Goal: Task Accomplishment & Management: Use online tool/utility

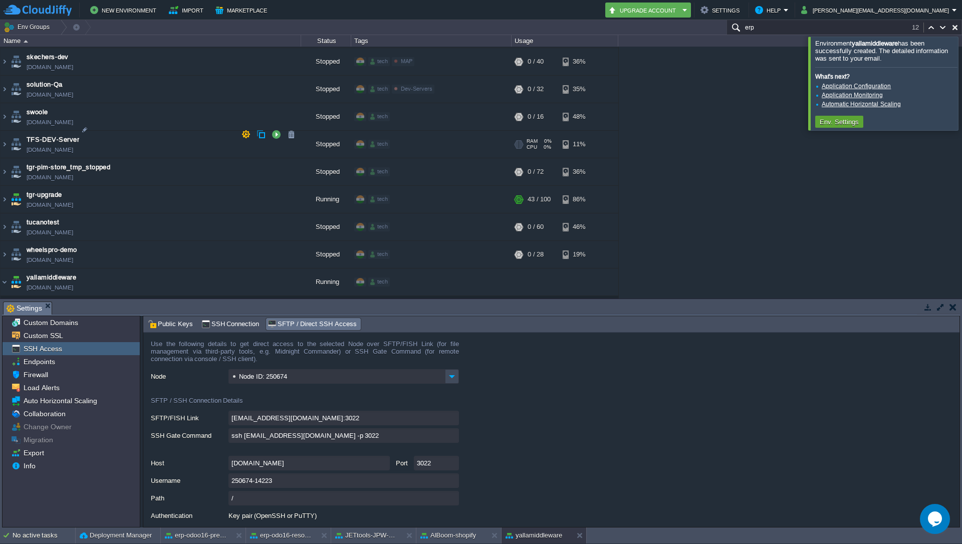
scroll to position [2793, 0]
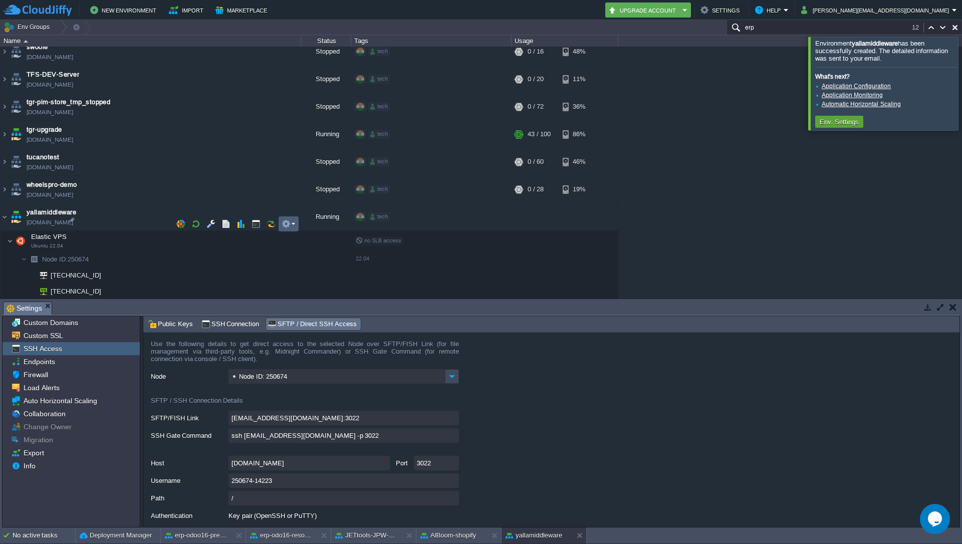
click at [295, 226] on td at bounding box center [289, 223] width 20 height 15
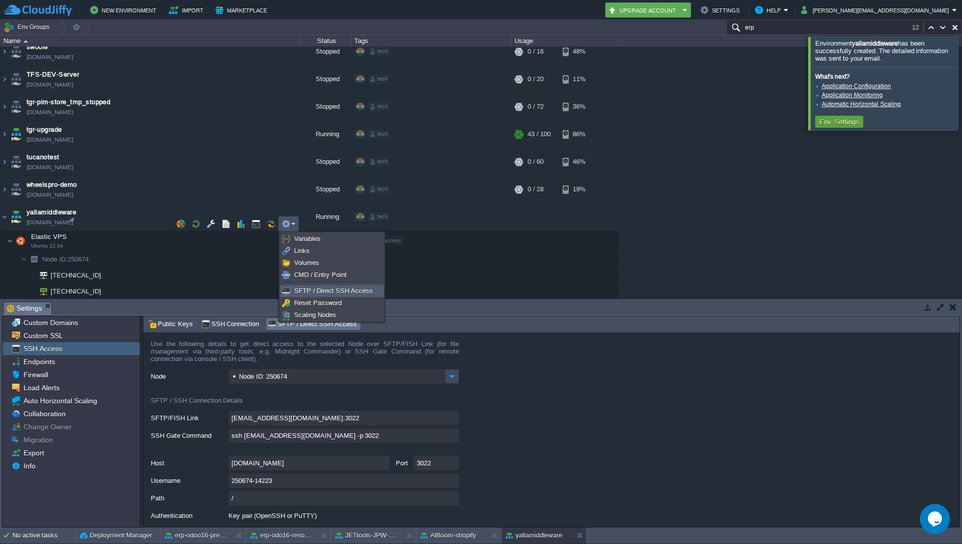
click at [316, 295] on link "SFTP / Direct SSH Access" at bounding box center [332, 291] width 103 height 11
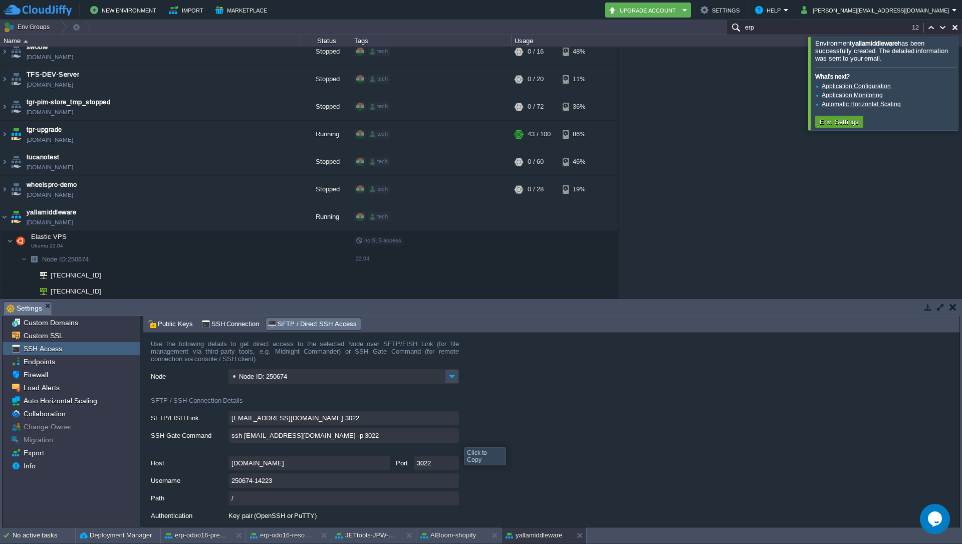
click at [456, 438] on input "ssh [EMAIL_ADDRESS][DOMAIN_NAME] -p 3022" at bounding box center [343, 435] width 230 height 15
click at [6, 203] on img at bounding box center [5, 216] width 8 height 27
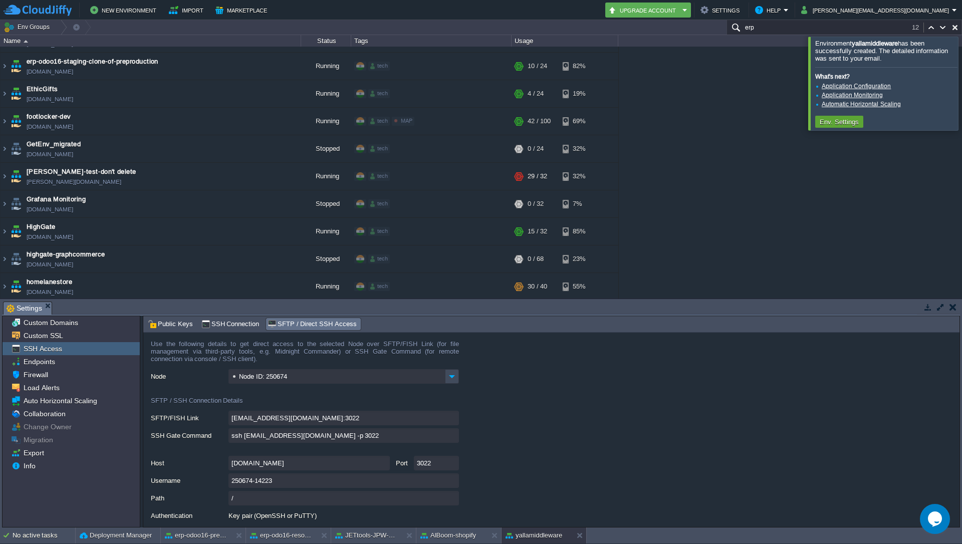
scroll to position [1147, 0]
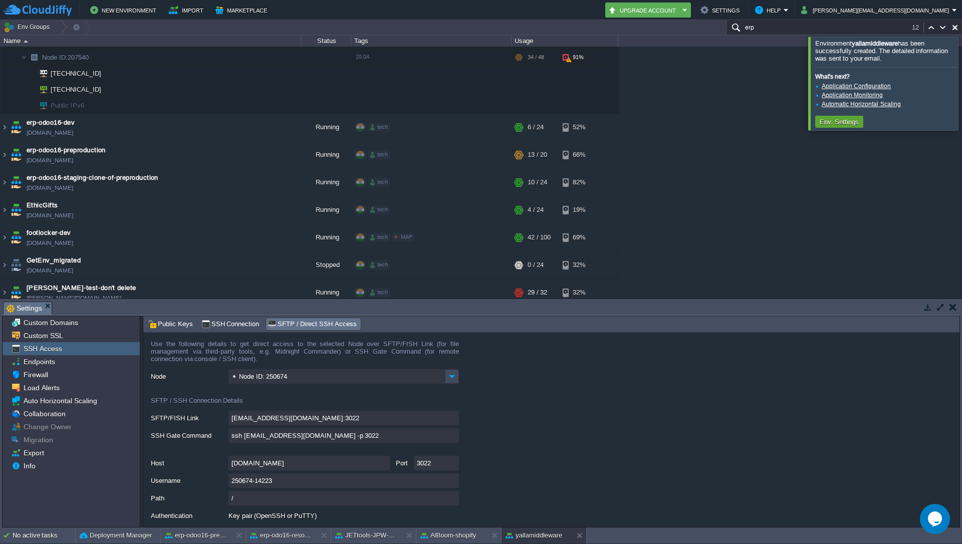
click at [766, 25] on input "erp" at bounding box center [843, 27] width 235 height 15
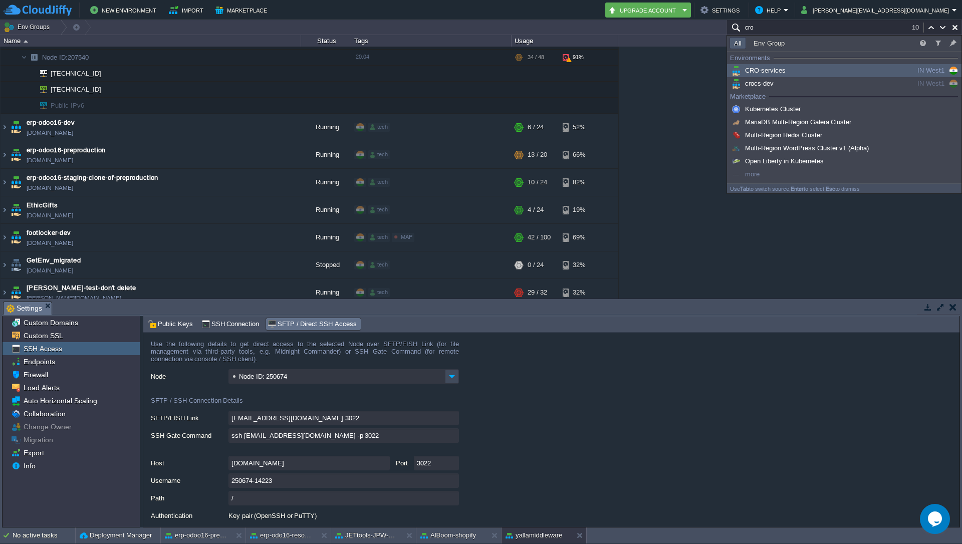
type input "cro"
click at [784, 69] on span "CRO-services" at bounding box center [757, 71] width 56 height 8
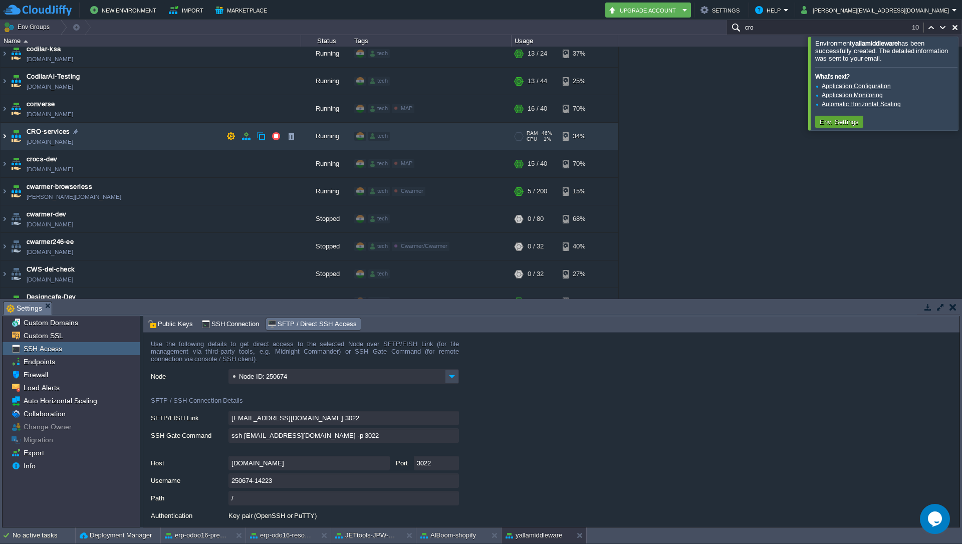
click at [8, 135] on img at bounding box center [5, 136] width 8 height 27
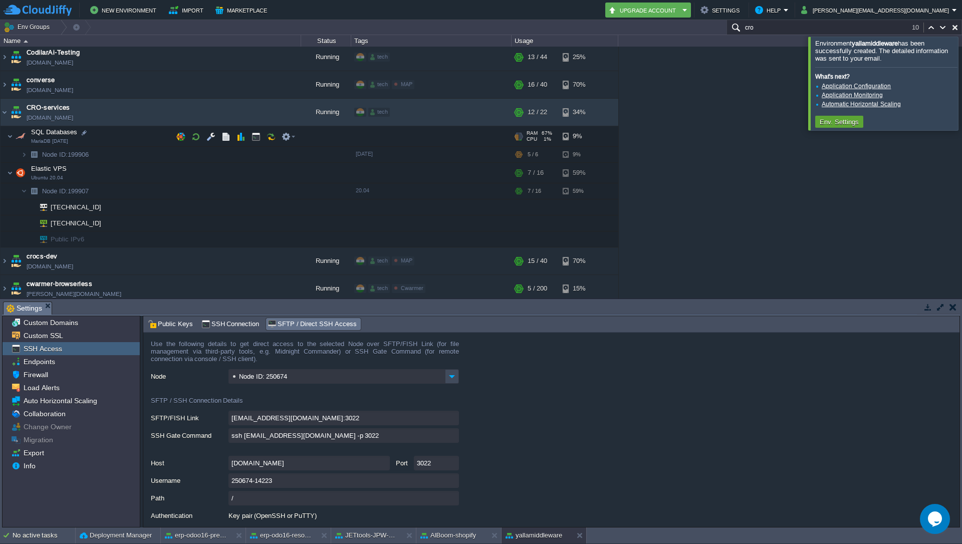
scroll to position [618, 0]
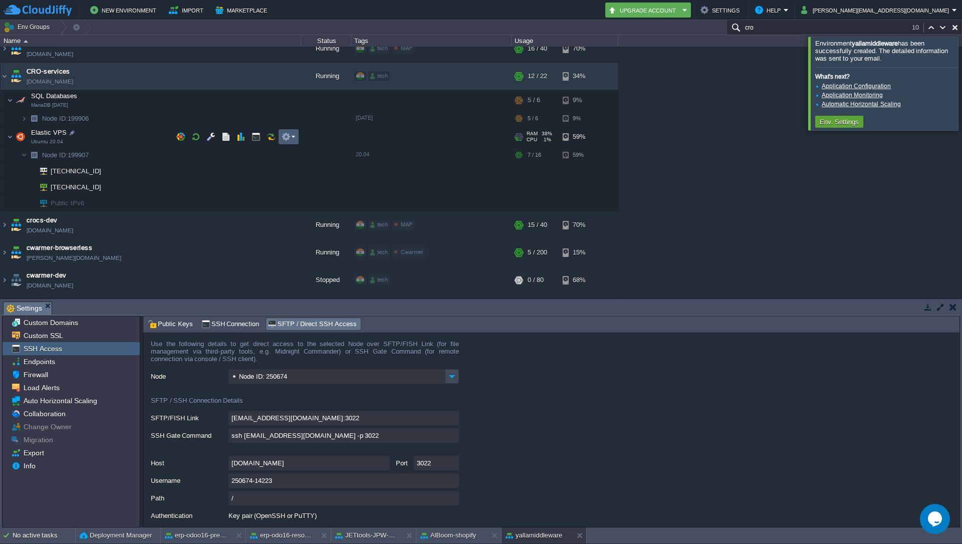
click at [294, 138] on em at bounding box center [289, 136] width 14 height 9
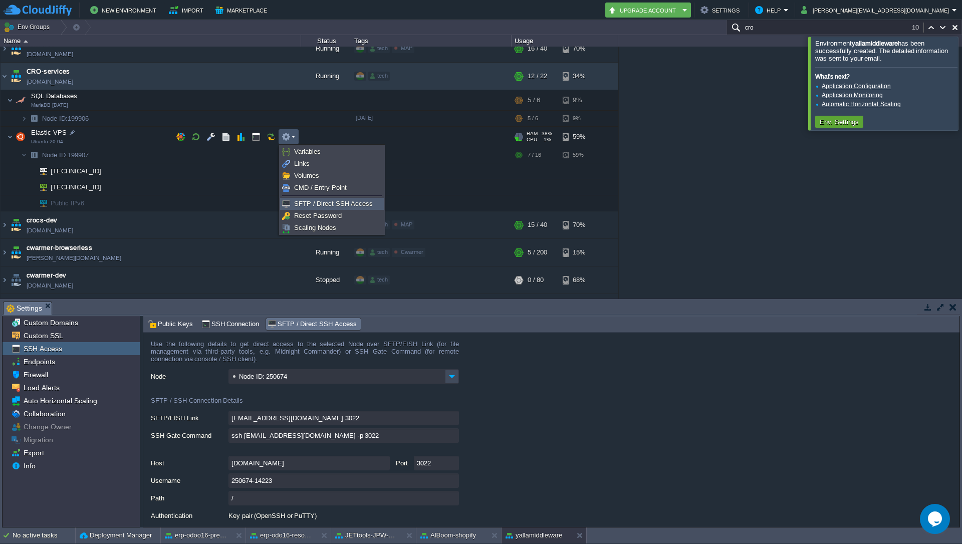
click at [310, 204] on span "SFTP / Direct SSH Access" at bounding box center [333, 204] width 79 height 8
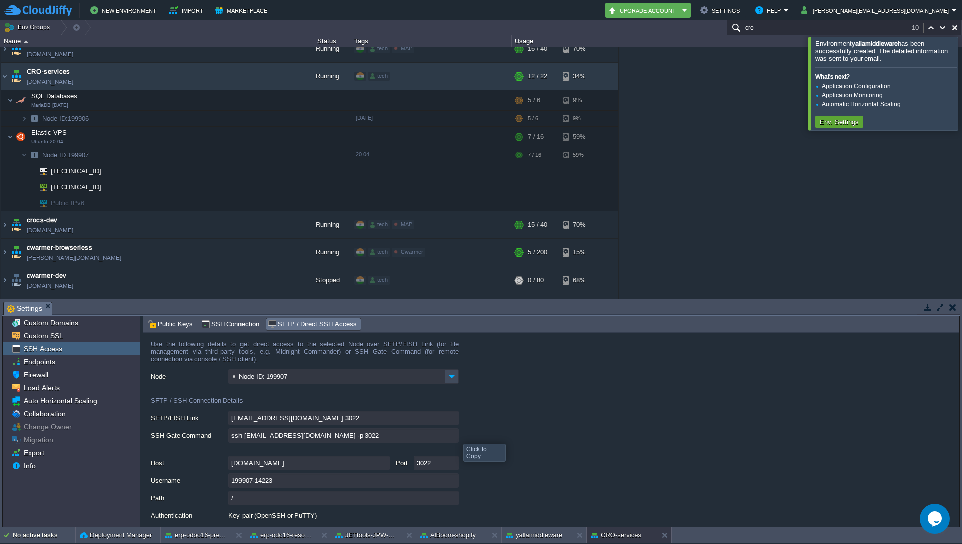
click at [456, 435] on input "ssh [EMAIL_ADDRESS][DOMAIN_NAME] -p 3022" at bounding box center [343, 435] width 230 height 15
type textarea "ssh [EMAIL_ADDRESS][DOMAIN_NAME] -p 3022"
click at [902, 33] on input "cro" at bounding box center [843, 27] width 235 height 15
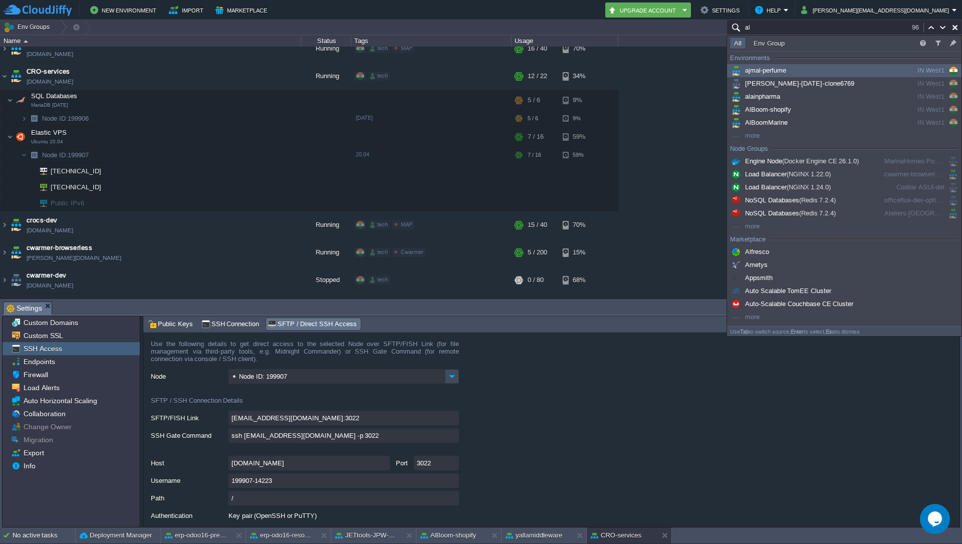
type input "al"
click at [763, 73] on span "ajmal-perfume" at bounding box center [757, 71] width 57 height 8
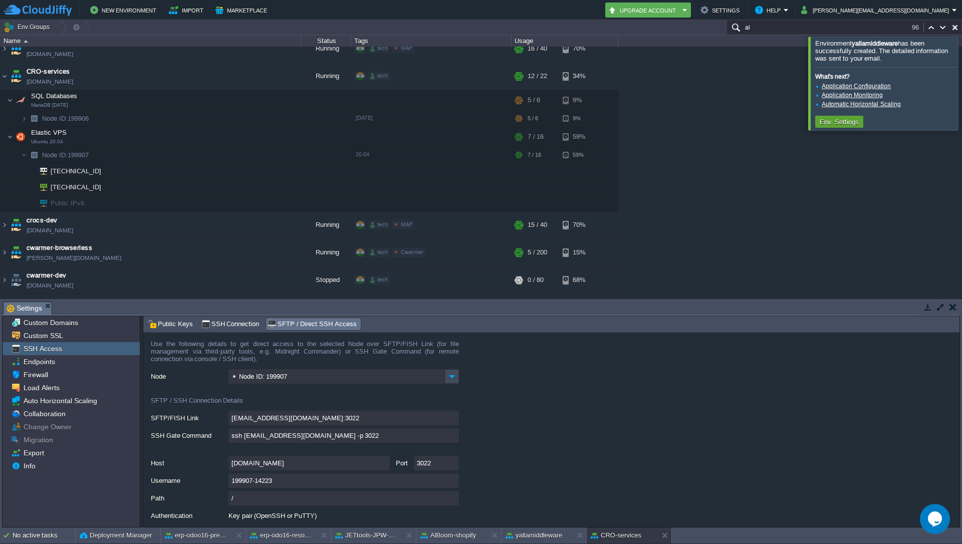
scroll to position [0, 0]
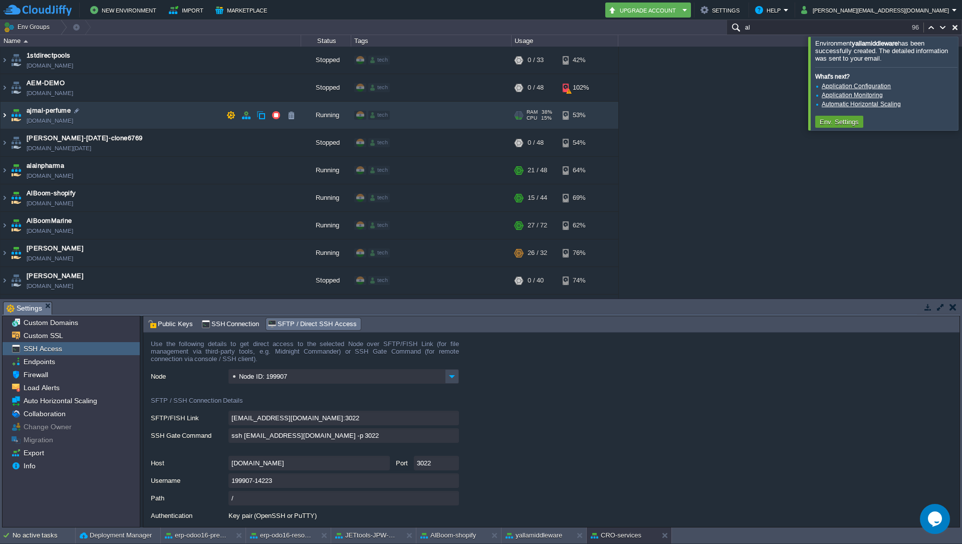
click at [2, 119] on img at bounding box center [5, 115] width 8 height 27
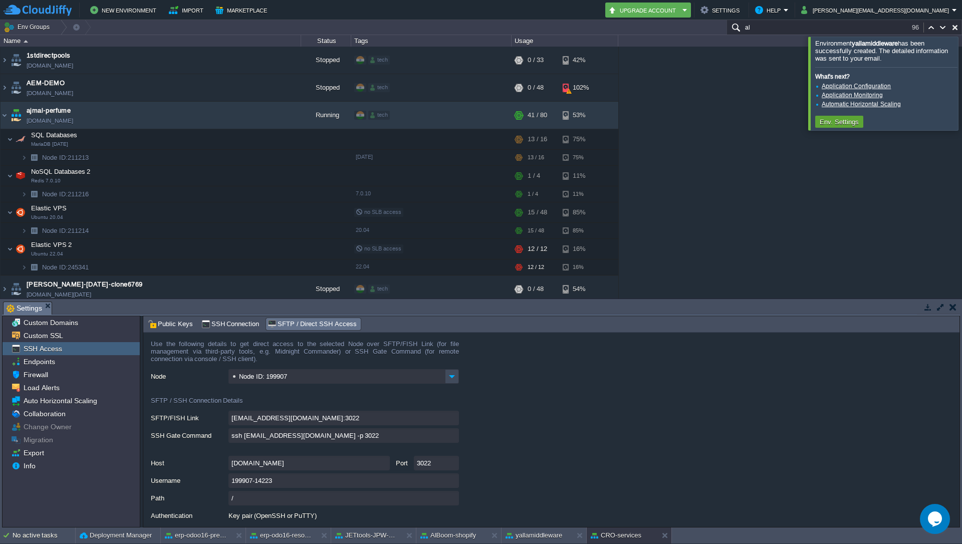
scroll to position [60, 0]
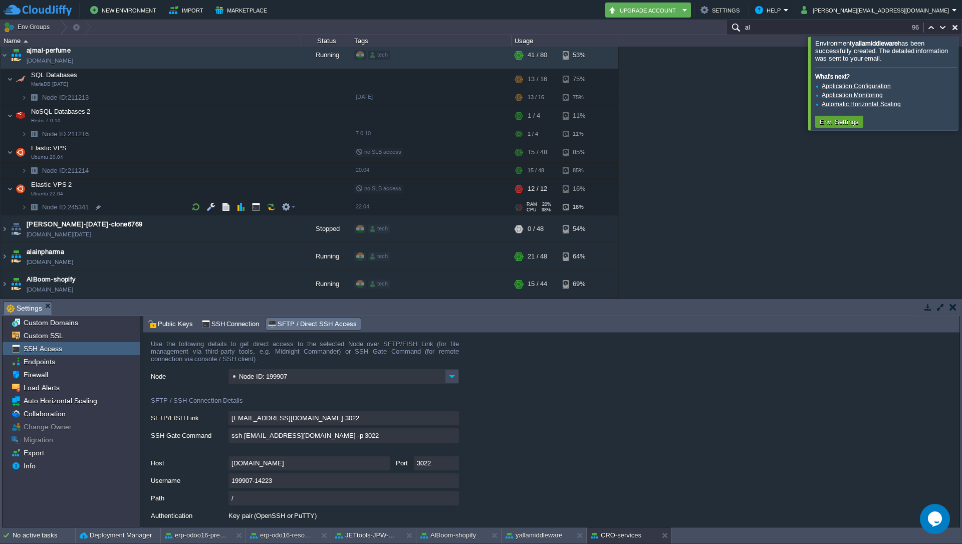
click at [27, 208] on img at bounding box center [34, 207] width 14 height 16
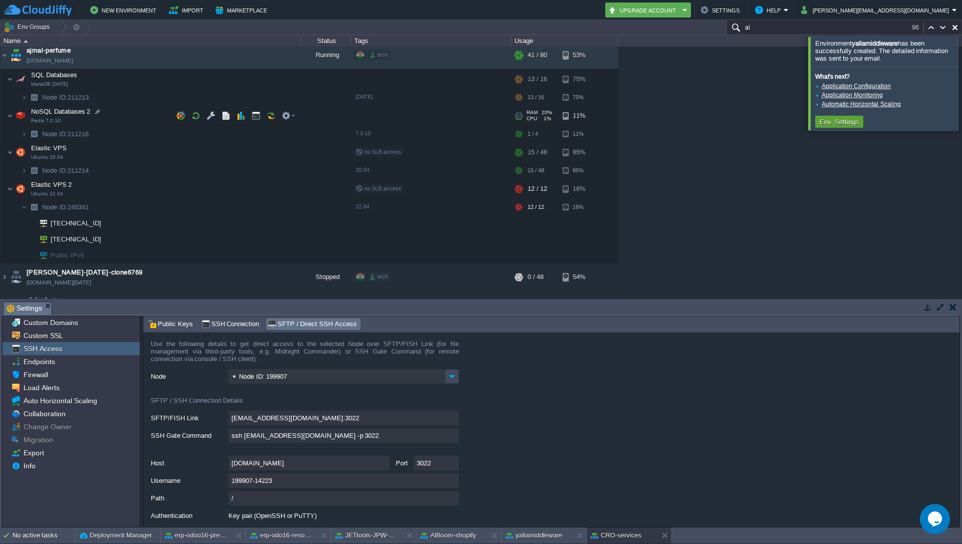
scroll to position [0, 0]
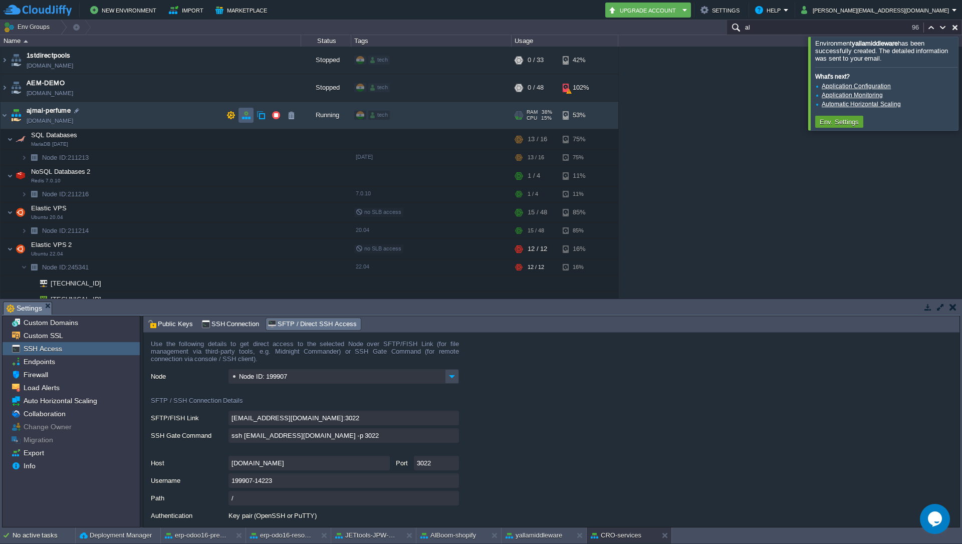
click at [247, 116] on button "button" at bounding box center [245, 115] width 9 height 9
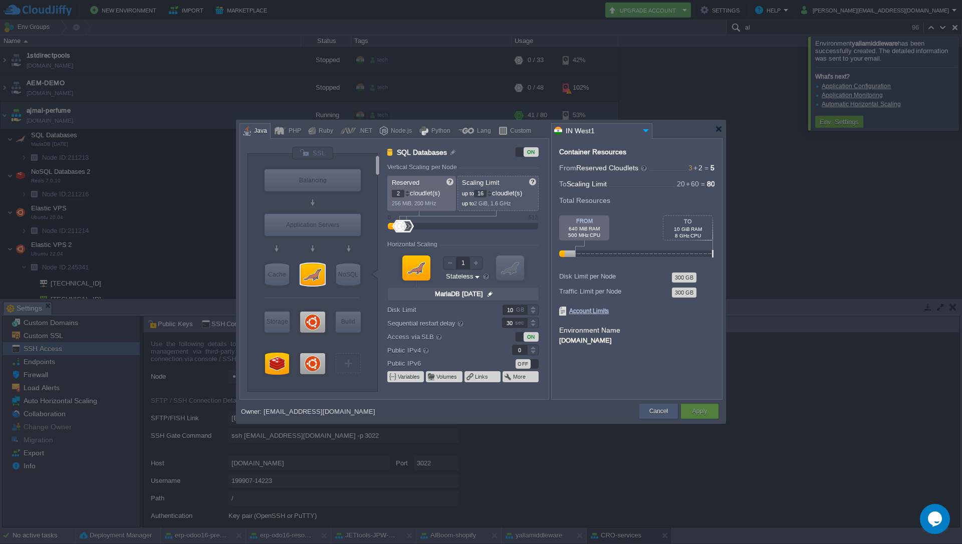
click at [654, 413] on button "Cancel" at bounding box center [658, 411] width 19 height 10
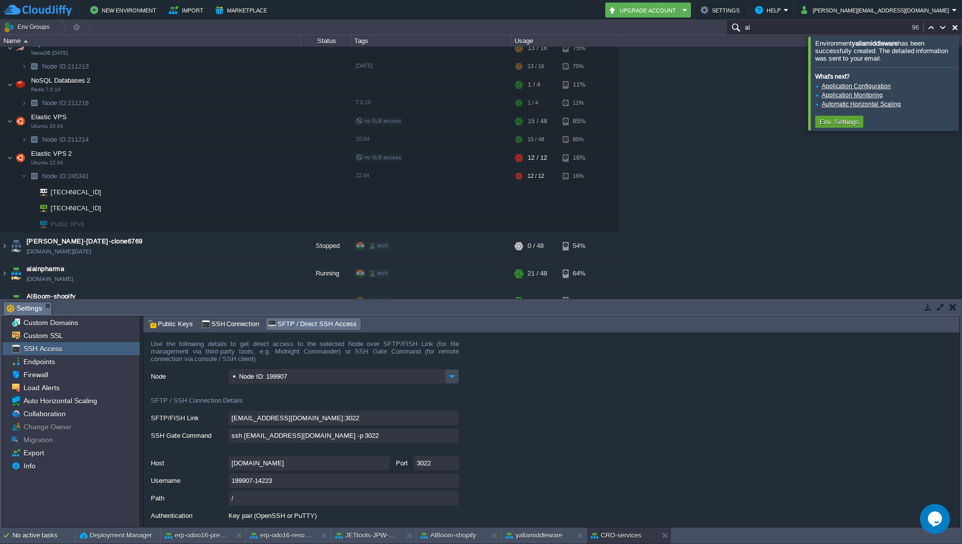
scroll to position [60, 0]
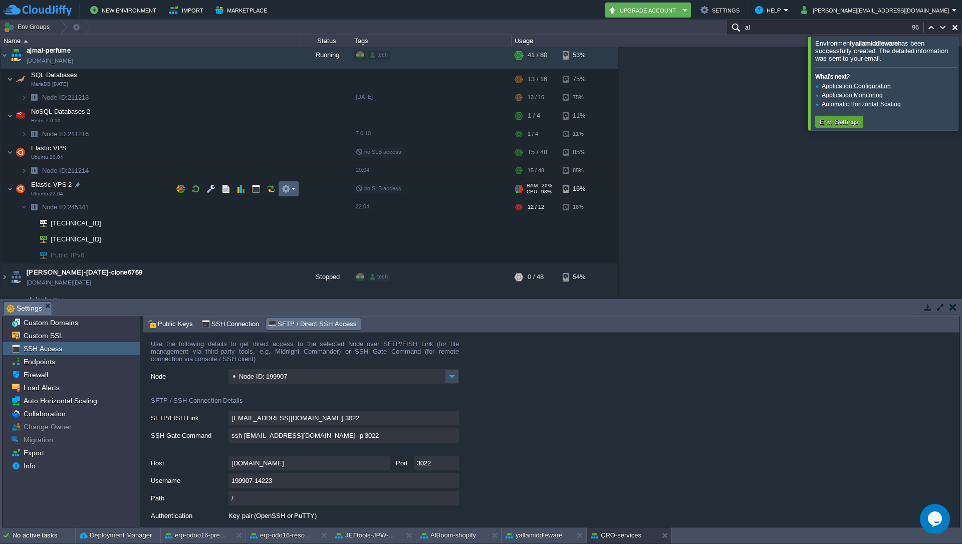
click at [293, 187] on em at bounding box center [289, 188] width 14 height 9
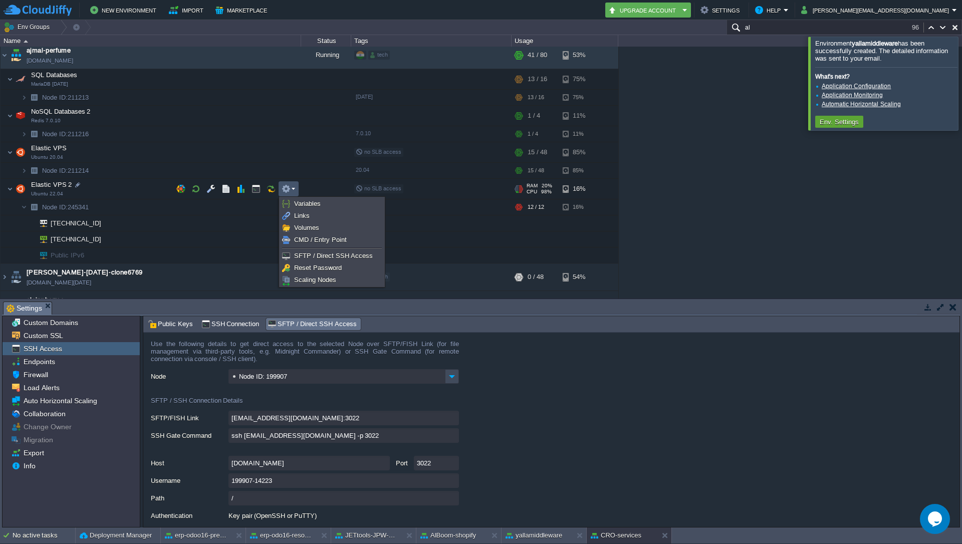
click at [669, 208] on div "1stdirectpools [DOMAIN_NAME] Stopped tech + Add to Env Group RAM 0% CPU 0% 0 / …" at bounding box center [481, 173] width 962 height 252
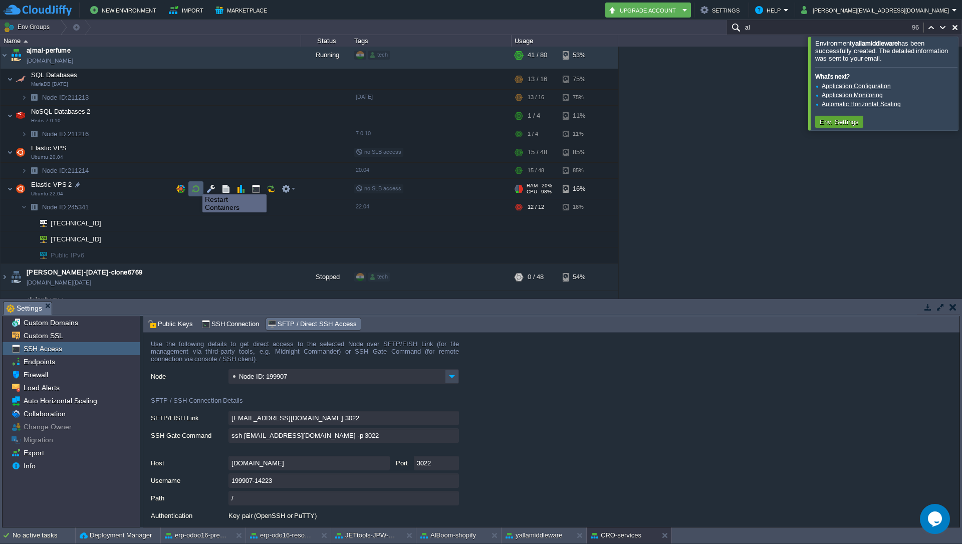
click at [195, 185] on button "button" at bounding box center [195, 188] width 9 height 9
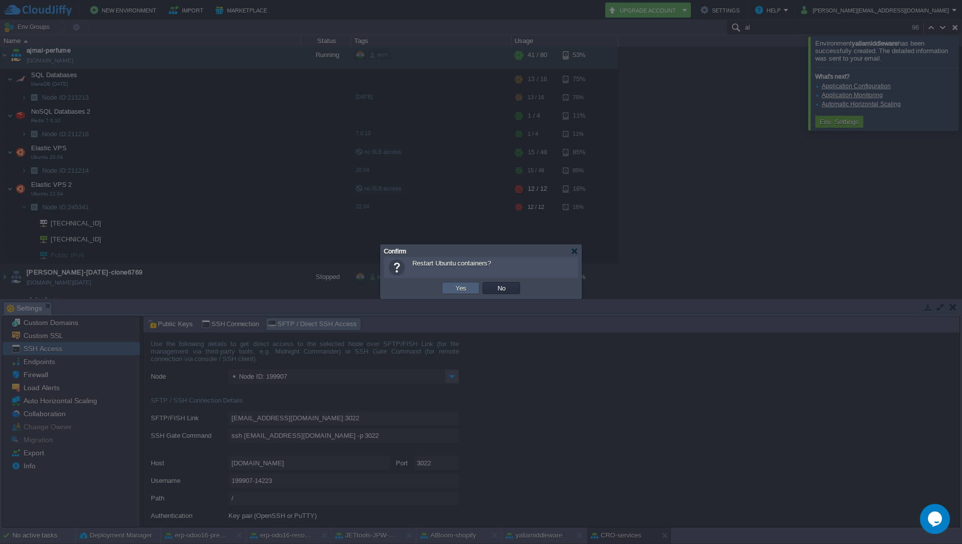
click at [458, 290] on button "Yes" at bounding box center [460, 288] width 17 height 9
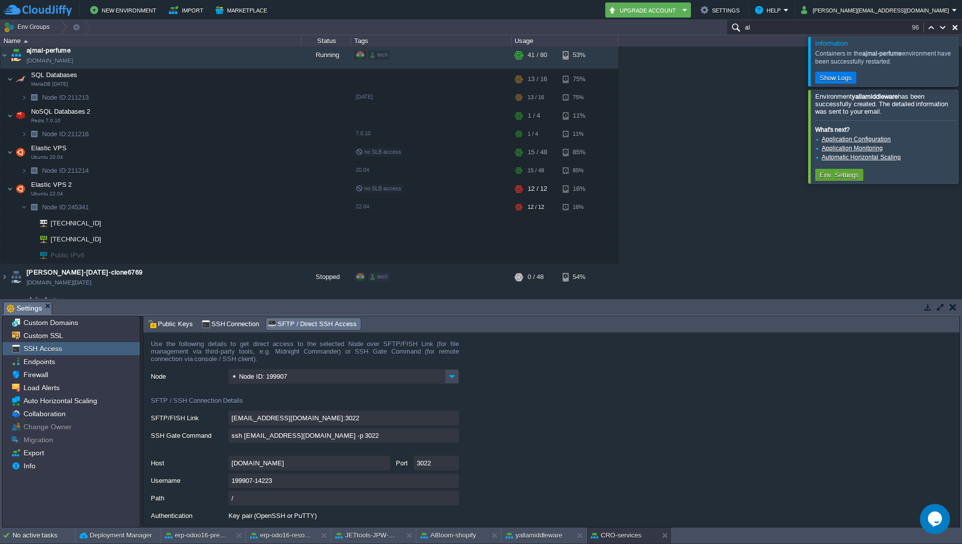
click at [952, 306] on button "button" at bounding box center [952, 307] width 7 height 9
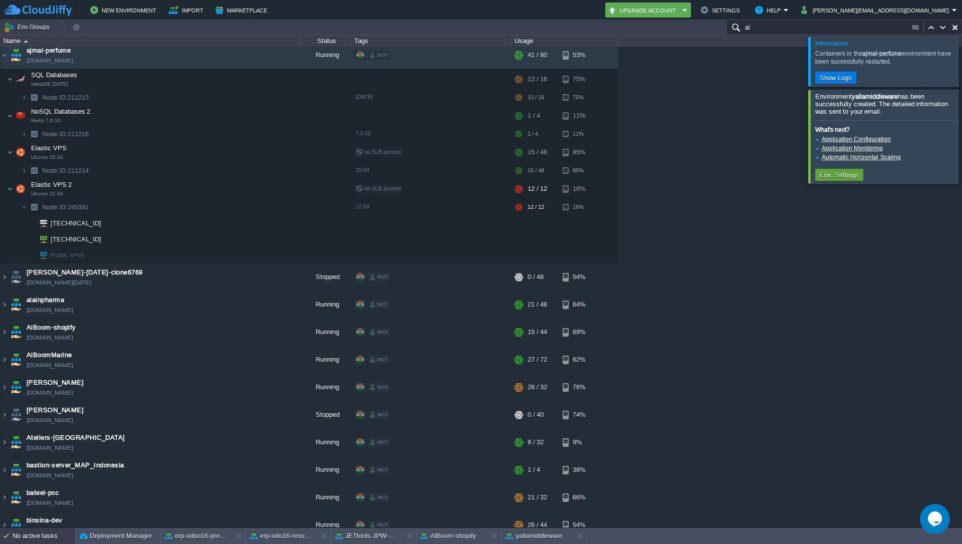
click at [29, 541] on div "No active tasks" at bounding box center [44, 536] width 63 height 16
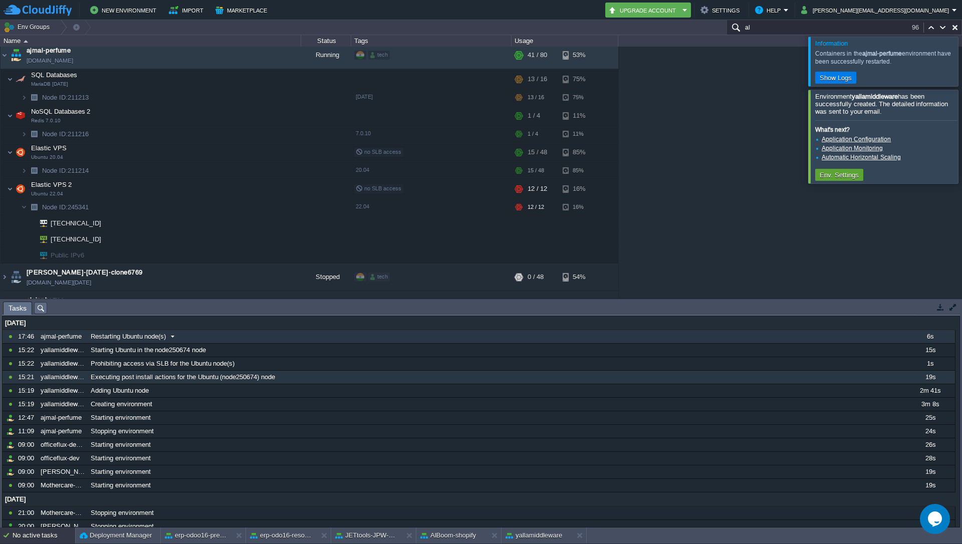
click at [171, 336] on span at bounding box center [173, 336] width 14 height 9
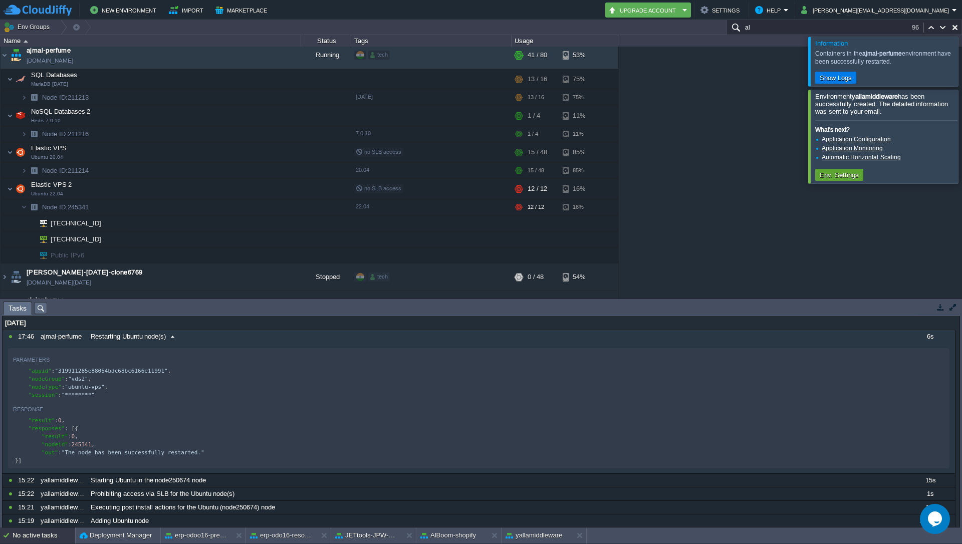
click at [173, 339] on span at bounding box center [173, 336] width 14 height 9
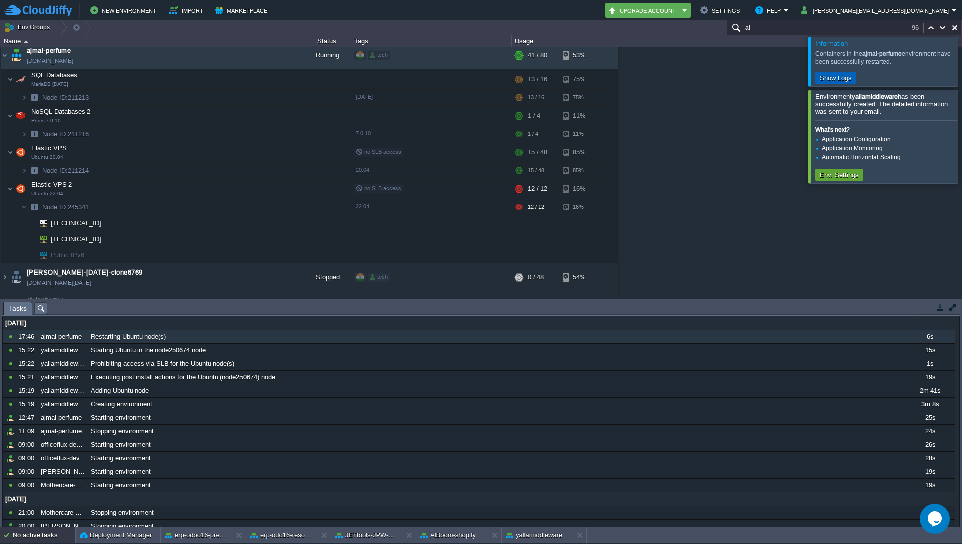
click at [836, 80] on button "Show Logs" at bounding box center [836, 77] width 38 height 9
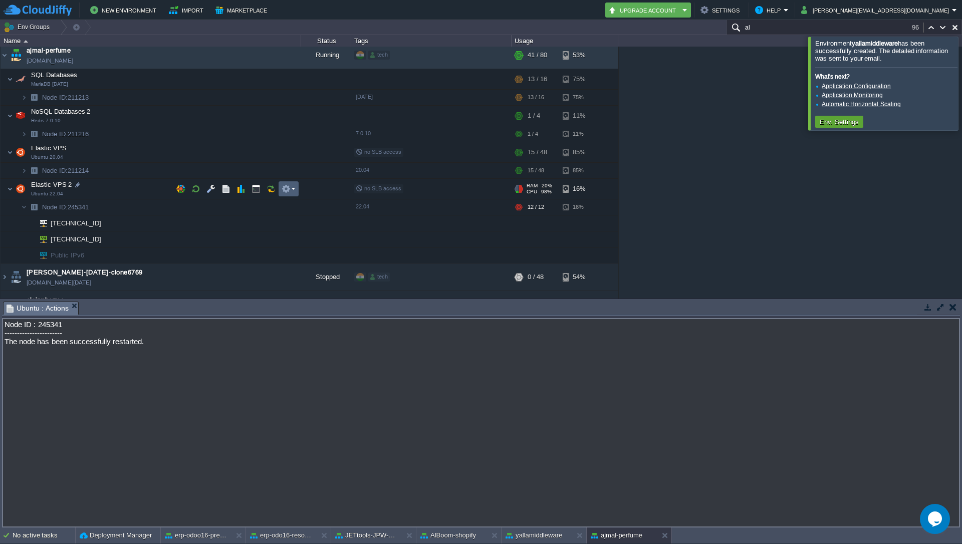
click at [292, 190] on em at bounding box center [289, 188] width 14 height 9
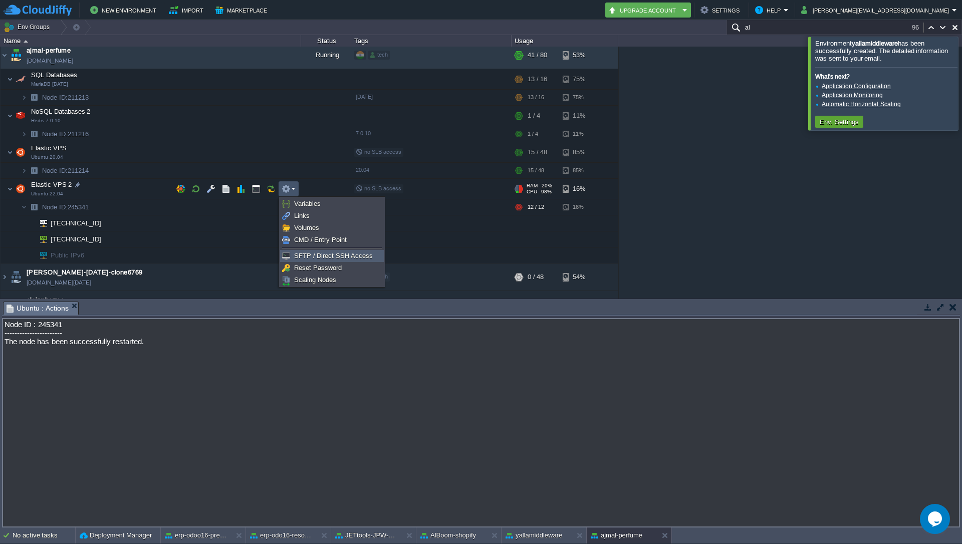
click at [310, 256] on span "SFTP / Direct SSH Access" at bounding box center [333, 256] width 79 height 8
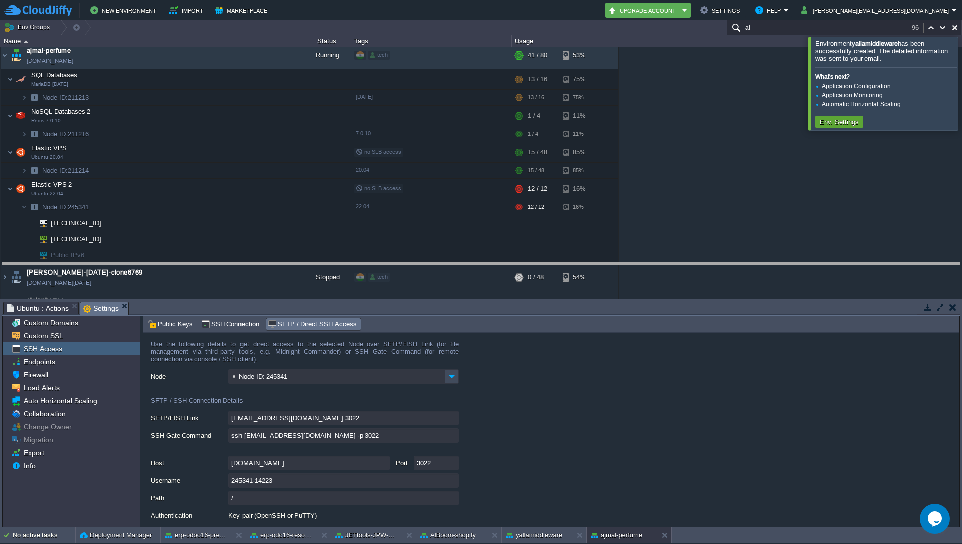
drag, startPoint x: 715, startPoint y: 302, endPoint x: 722, endPoint y: 265, distance: 37.3
click at [722, 265] on body "New Environment Import Marketplace Bonus ₹0.00 Upgrade Account Settings Help [P…" at bounding box center [481, 272] width 962 height 544
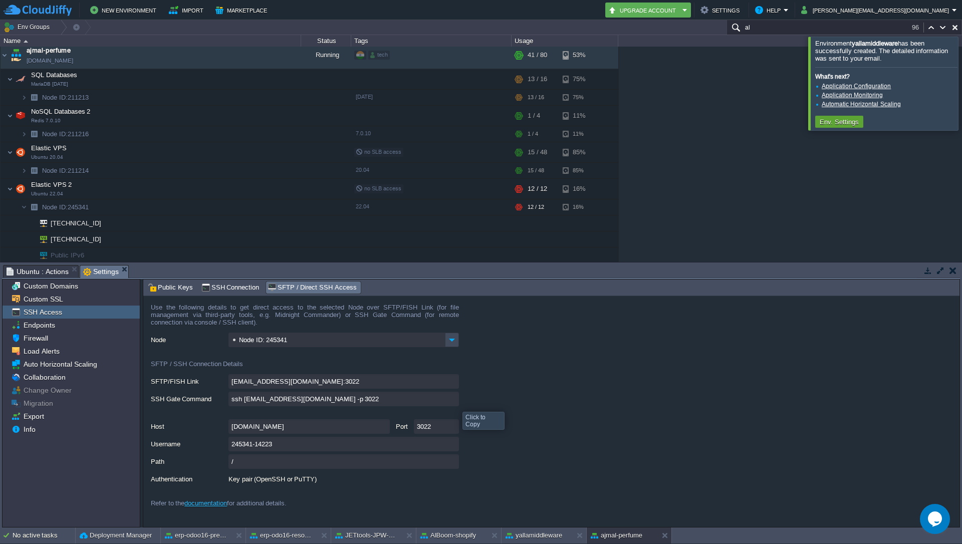
click at [455, 403] on input "ssh [EMAIL_ADDRESS][DOMAIN_NAME] -p 3022" at bounding box center [343, 399] width 230 height 15
type textarea "ssh [EMAIL_ADDRESS][DOMAIN_NAME] -p 3022"
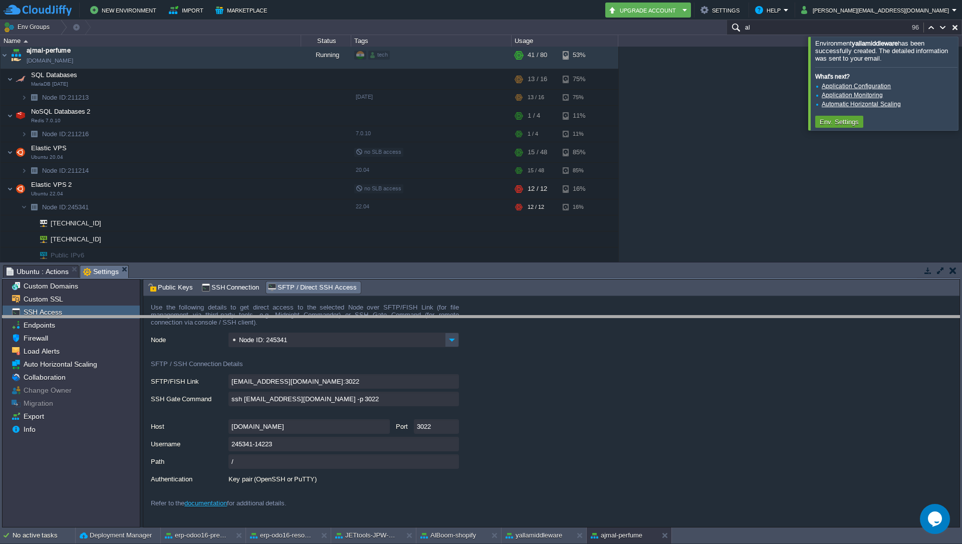
drag, startPoint x: 716, startPoint y: 265, endPoint x: 719, endPoint y: 316, distance: 50.7
click at [719, 316] on body "New Environment Import Marketplace Bonus ₹0.00 Upgrade Account Settings Help [P…" at bounding box center [481, 272] width 962 height 544
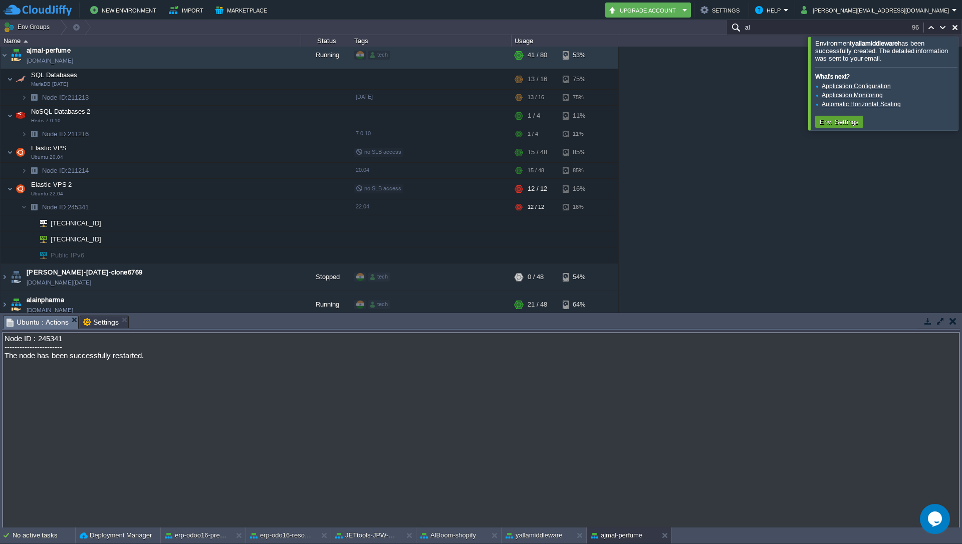
click at [31, 322] on span "Ubuntu : Actions" at bounding box center [38, 322] width 62 height 13
click at [956, 324] on td at bounding box center [952, 321] width 13 height 12
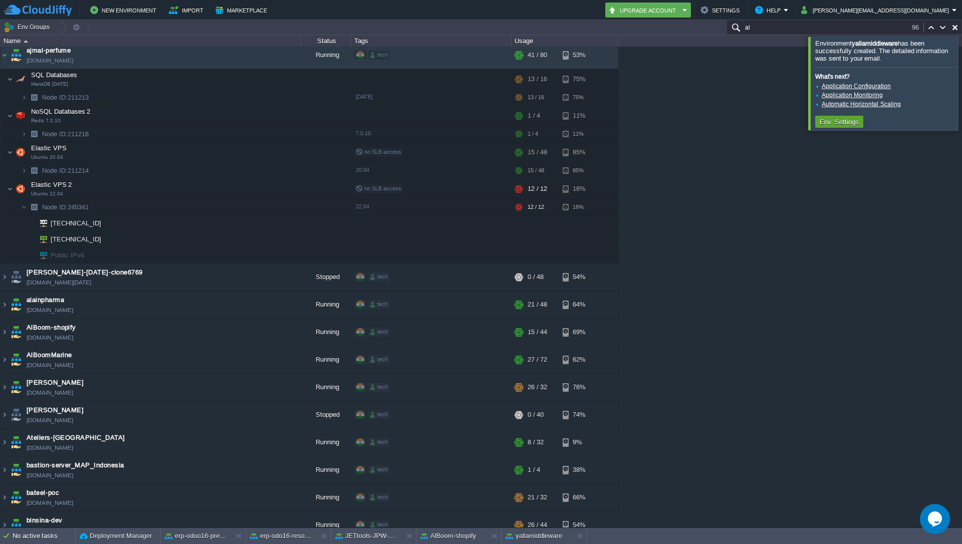
scroll to position [0, 0]
click at [40, 535] on div "No active tasks" at bounding box center [44, 536] width 63 height 16
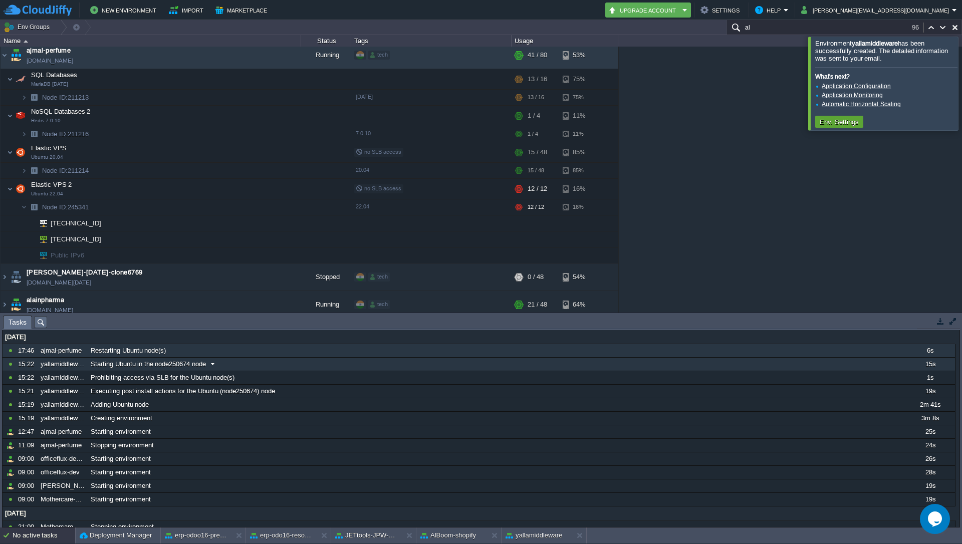
drag, startPoint x: 690, startPoint y: 315, endPoint x: 694, endPoint y: 361, distance: 46.3
click at [694, 361] on div "Tasks Activity Log Archive Git / SVN Settings Settings Settings Settings Settin…" at bounding box center [481, 420] width 962 height 214
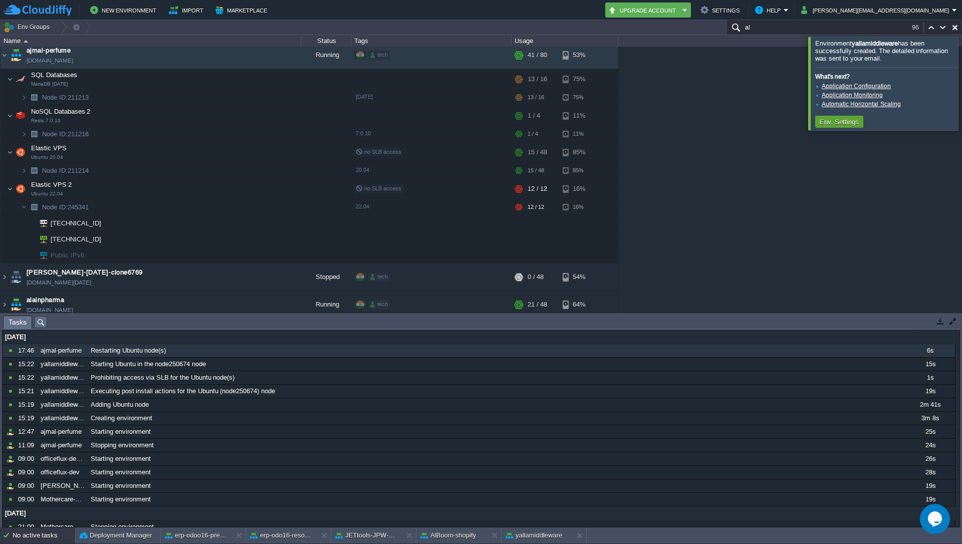
click at [694, 228] on div "1stdirectpools [DOMAIN_NAME] Stopped tech + Add to Env Group RAM 0% CPU 0% 0 / …" at bounding box center [481, 180] width 962 height 266
click at [530, 189] on span "CPU" at bounding box center [532, 192] width 11 height 6
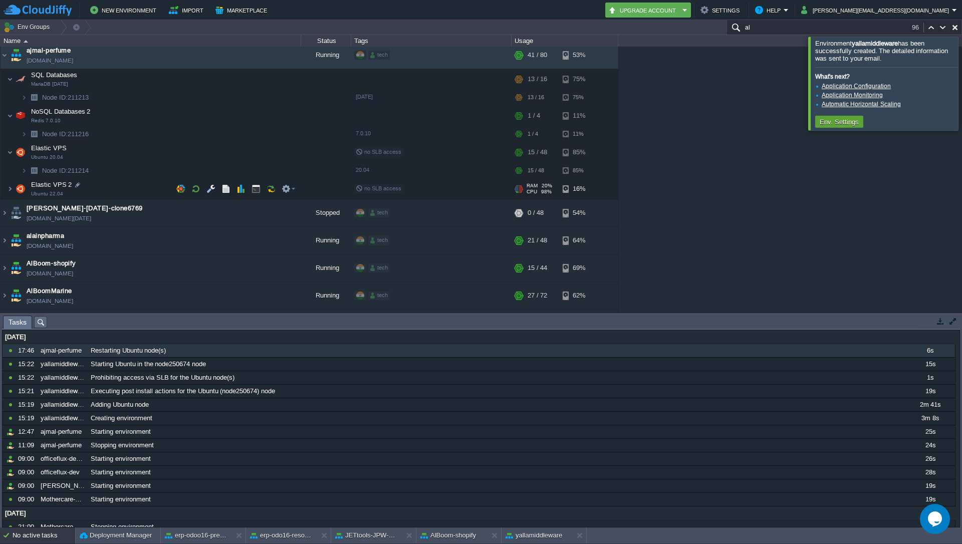
click at [530, 189] on span "CPU" at bounding box center [532, 192] width 11 height 6
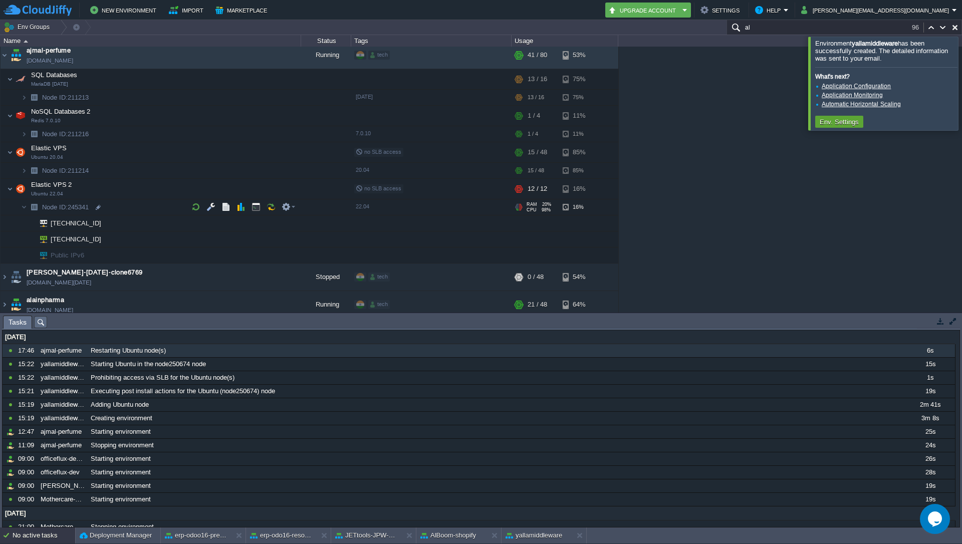
click at [530, 209] on span "CPU" at bounding box center [532, 209] width 10 height 5
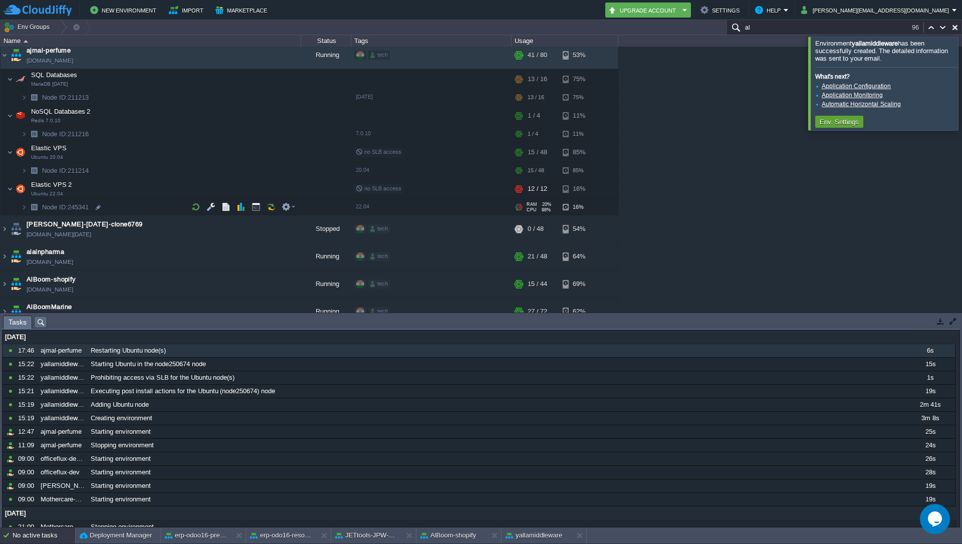
click at [530, 209] on span "CPU" at bounding box center [532, 209] width 10 height 5
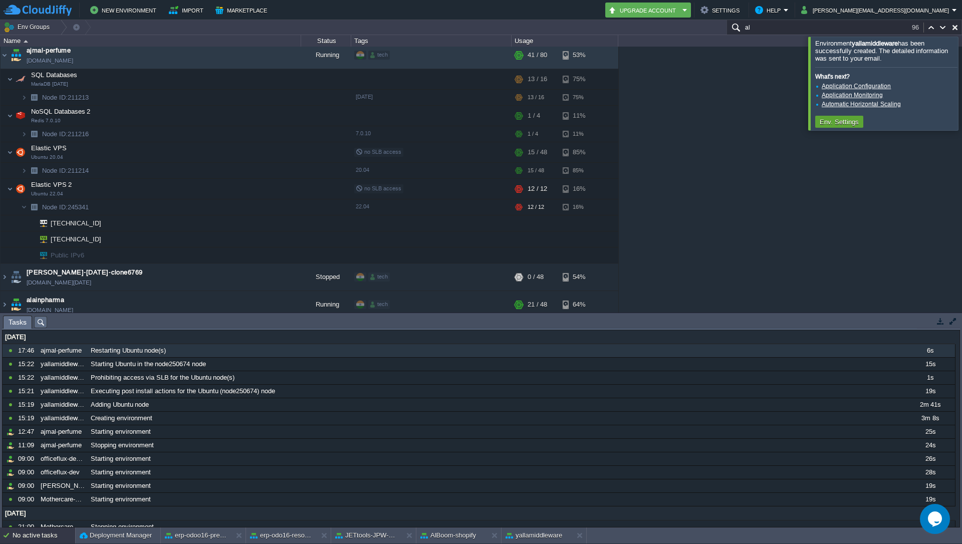
click at [750, 137] on div "1stdirectpools [DOMAIN_NAME] Stopped tech + Add to Env Group RAM 0% CPU 0% 0 / …" at bounding box center [481, 180] width 962 height 266
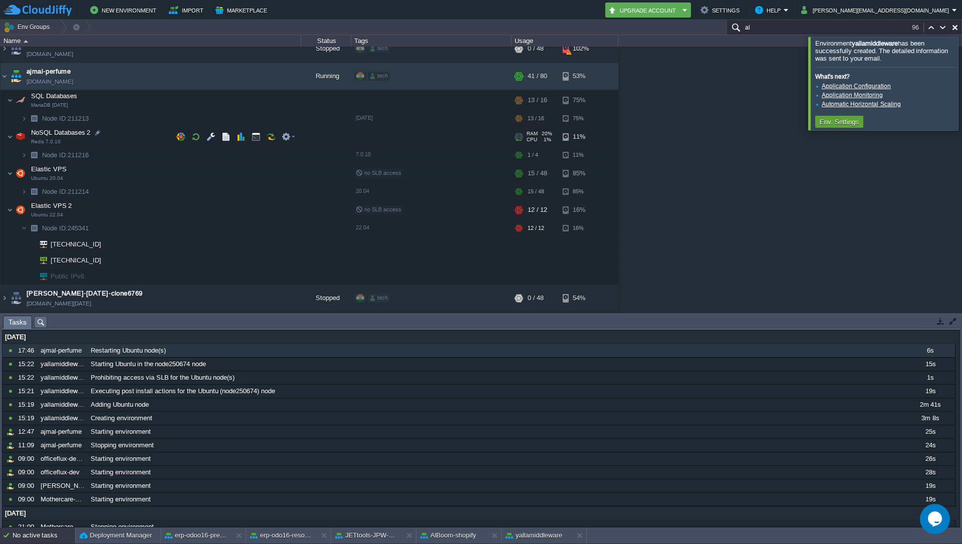
scroll to position [60, 0]
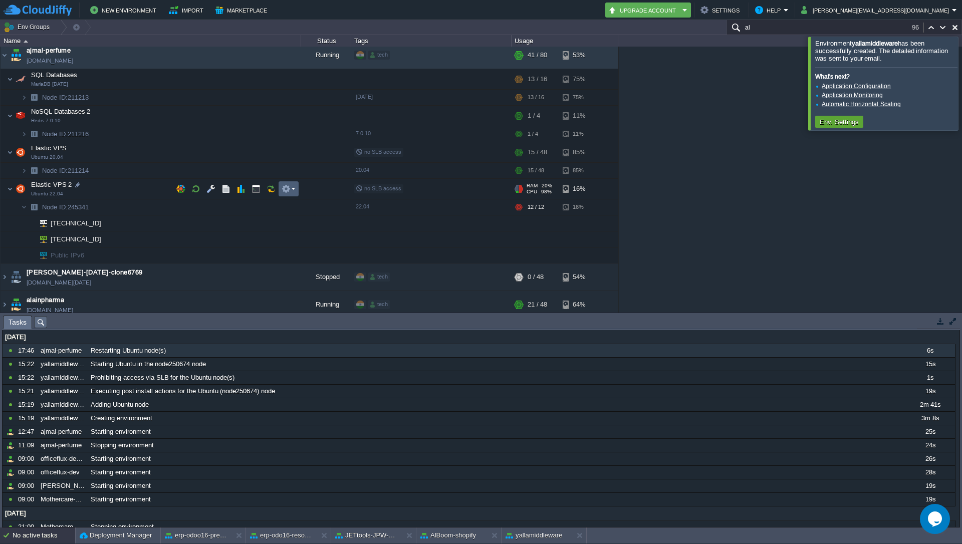
click at [291, 190] on em at bounding box center [289, 188] width 14 height 9
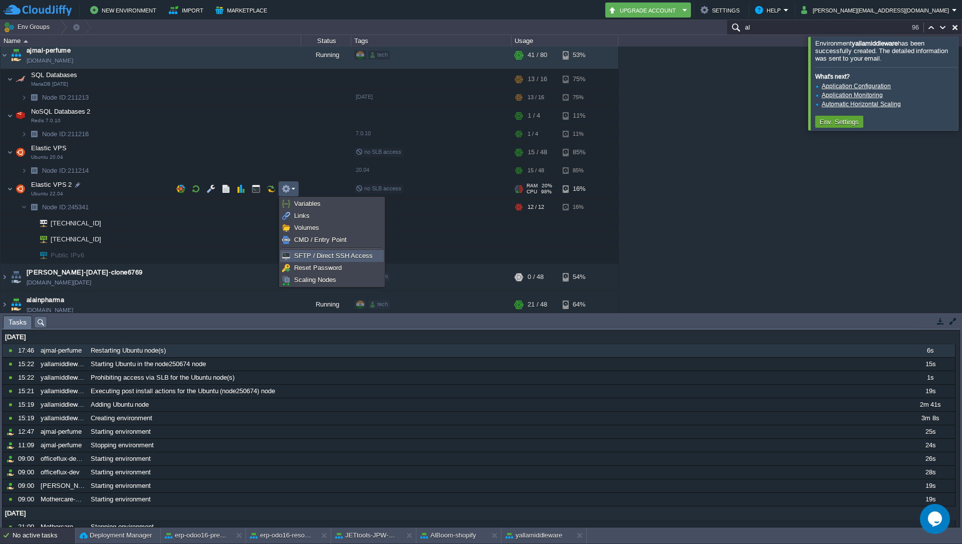
click at [301, 256] on span "SFTP / Direct SSH Access" at bounding box center [333, 256] width 79 height 8
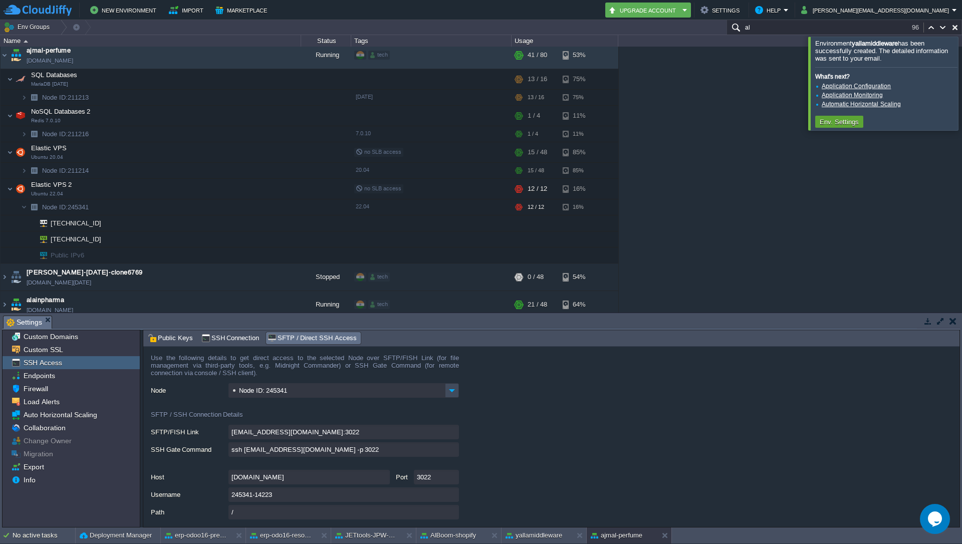
click at [451, 450] on input "ssh [EMAIL_ADDRESS][DOMAIN_NAME] -p 3022" at bounding box center [343, 449] width 230 height 15
click at [239, 188] on button "button" at bounding box center [240, 188] width 9 height 9
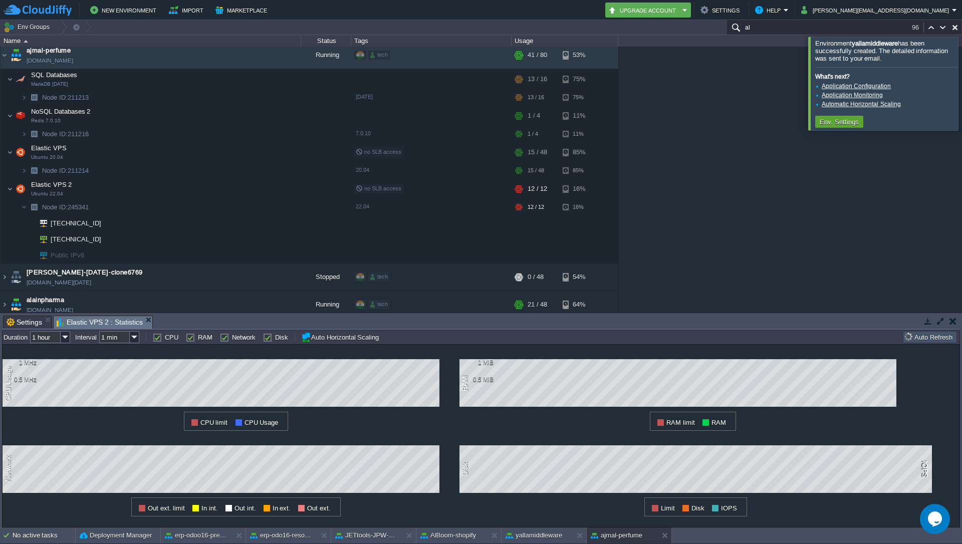
click at [223, 419] on span "CPU limit" at bounding box center [214, 423] width 28 height 8
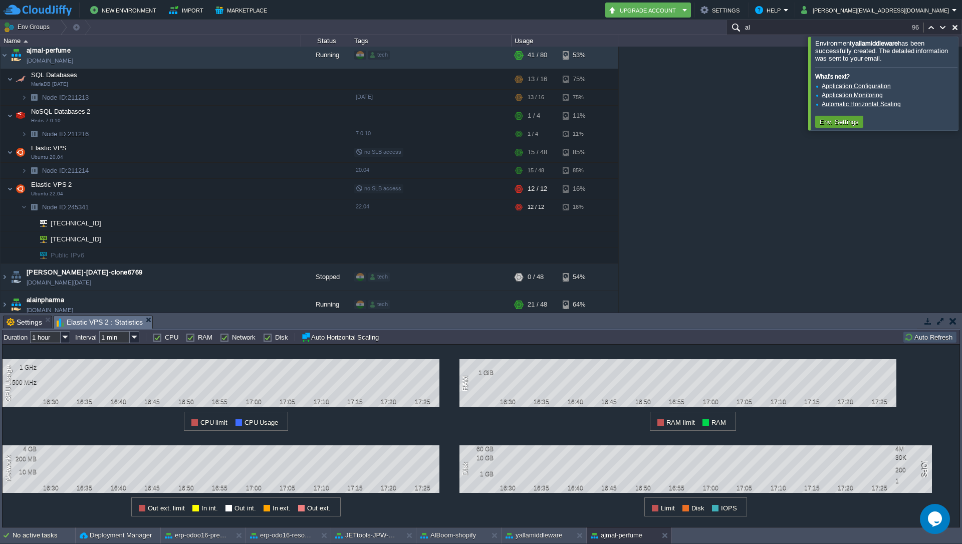
click at [270, 428] on div "CPU limit CPU Usage" at bounding box center [236, 421] width 104 height 19
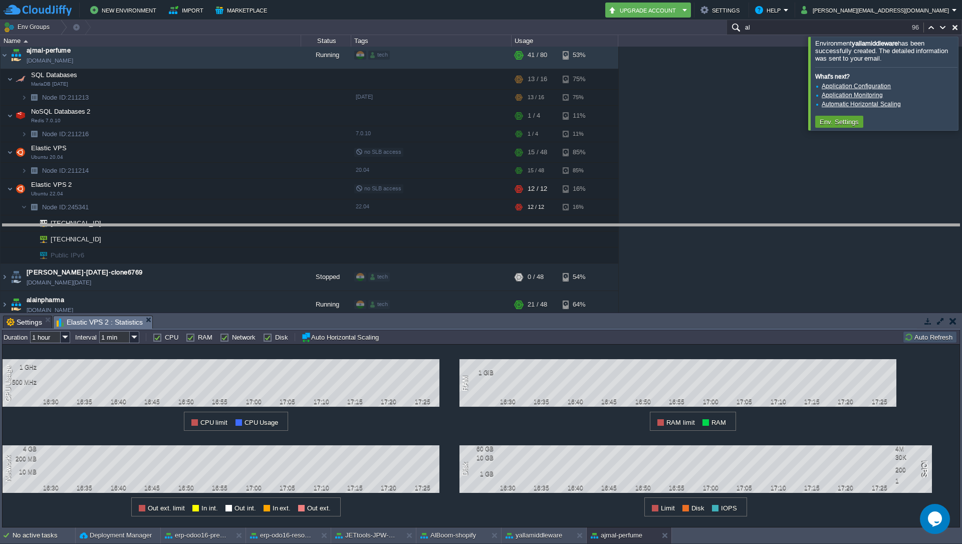
drag, startPoint x: 767, startPoint y: 317, endPoint x: 779, endPoint y: 225, distance: 92.5
click at [779, 225] on body "New Environment Import Marketplace Bonus ₹0.00 Upgrade Account Settings Help [P…" at bounding box center [481, 272] width 962 height 544
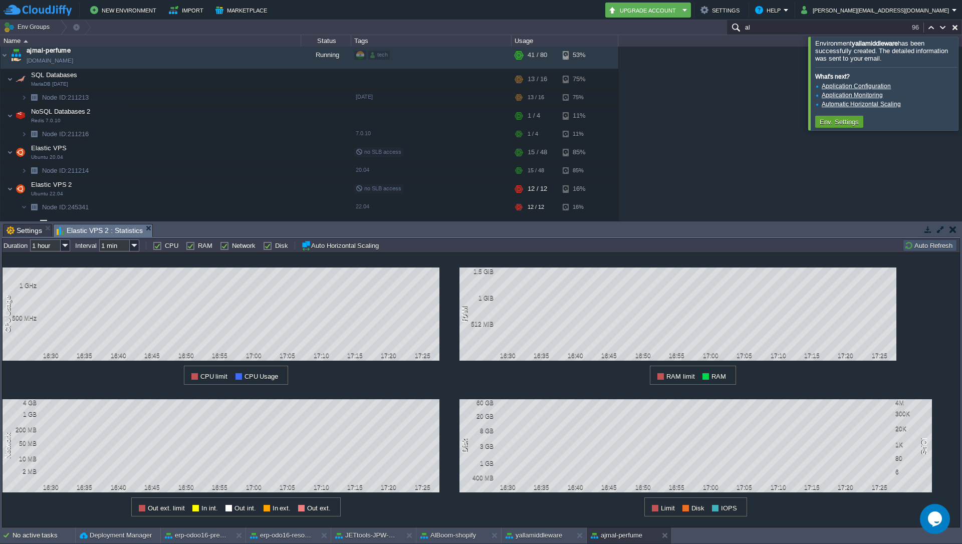
click at [205, 376] on span "CPU limit" at bounding box center [214, 377] width 28 height 8
click at [253, 380] on div "CPU limit CPU Usage" at bounding box center [236, 375] width 104 height 19
drag, startPoint x: 766, startPoint y: 225, endPoint x: 777, endPoint y: 312, distance: 87.8
click at [777, 312] on body "New Environment Import Marketplace Bonus ₹0.00 Upgrade Account Settings Help [P…" at bounding box center [481, 272] width 962 height 544
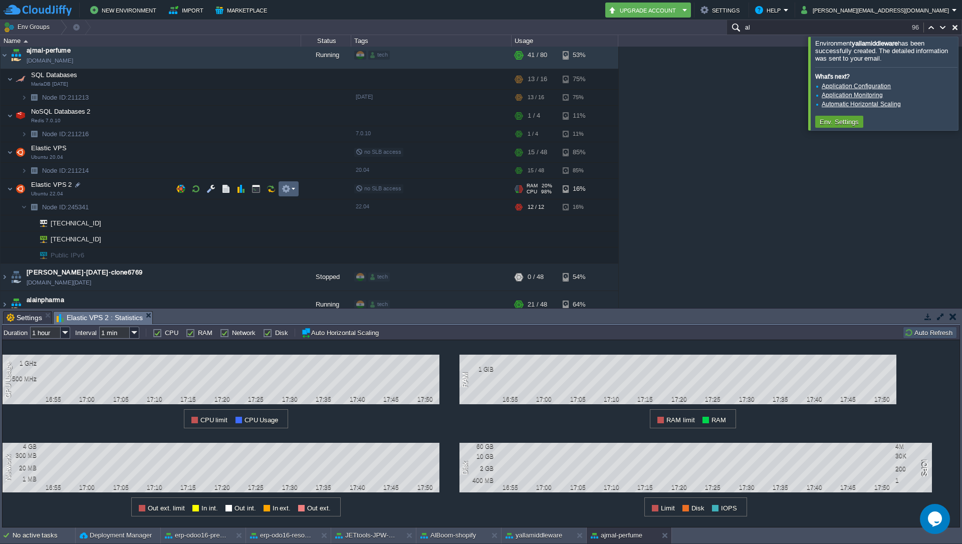
click at [297, 189] on td at bounding box center [289, 188] width 20 height 15
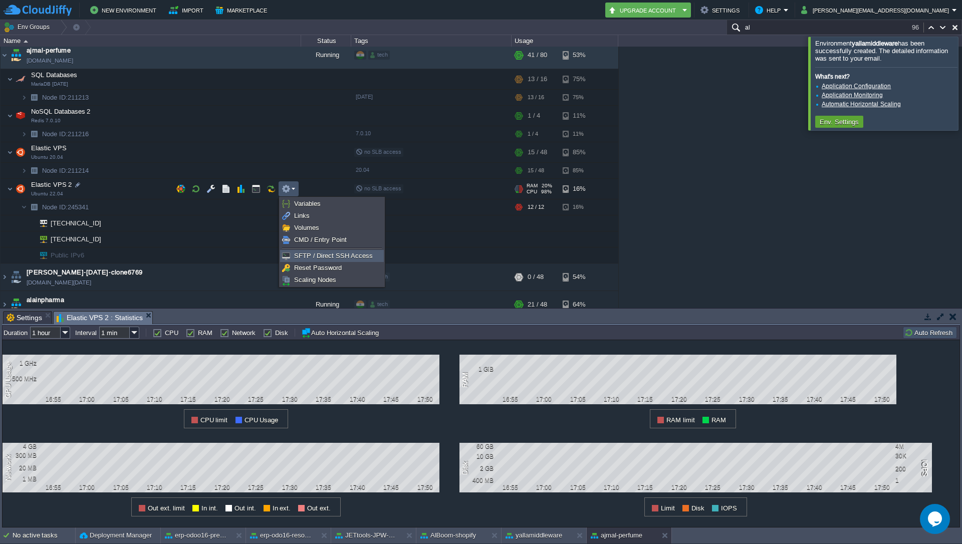
click at [308, 256] on span "SFTP / Direct SSH Access" at bounding box center [333, 256] width 79 height 8
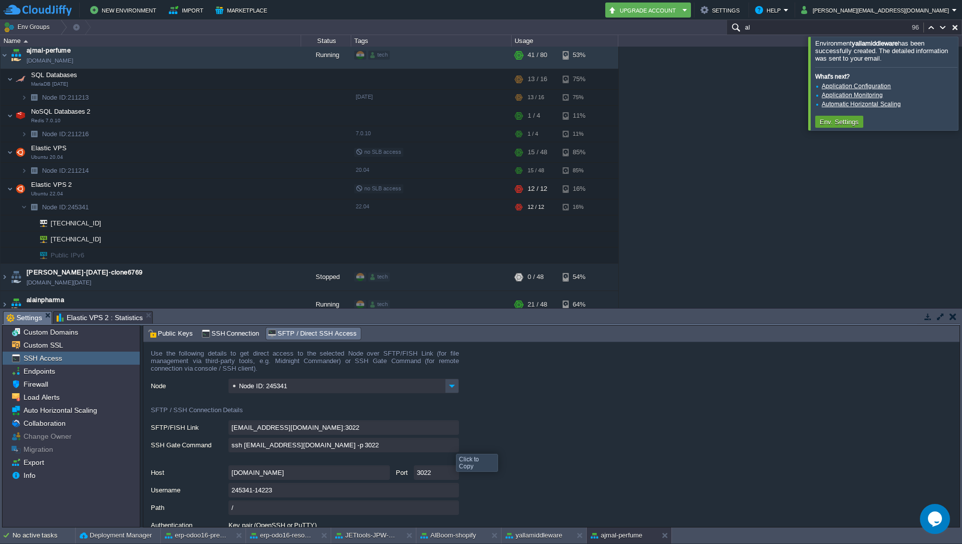
click at [451, 445] on input "ssh [EMAIL_ADDRESS][DOMAIN_NAME] -p 3022" at bounding box center [343, 445] width 230 height 15
